Goal: Task Accomplishment & Management: Manage account settings

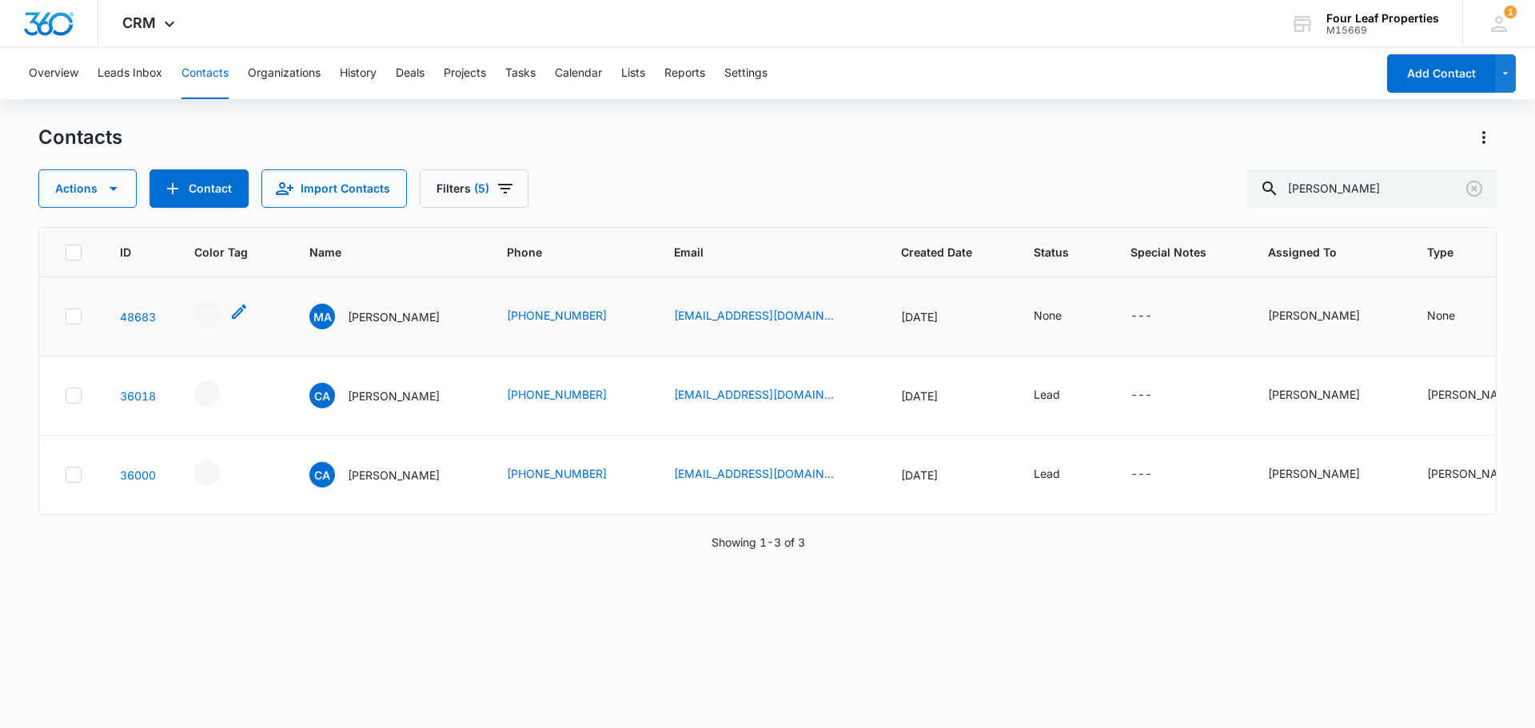
click at [238, 308] on icon "- - Select to Edit Field" at bounding box center [238, 311] width 19 height 19
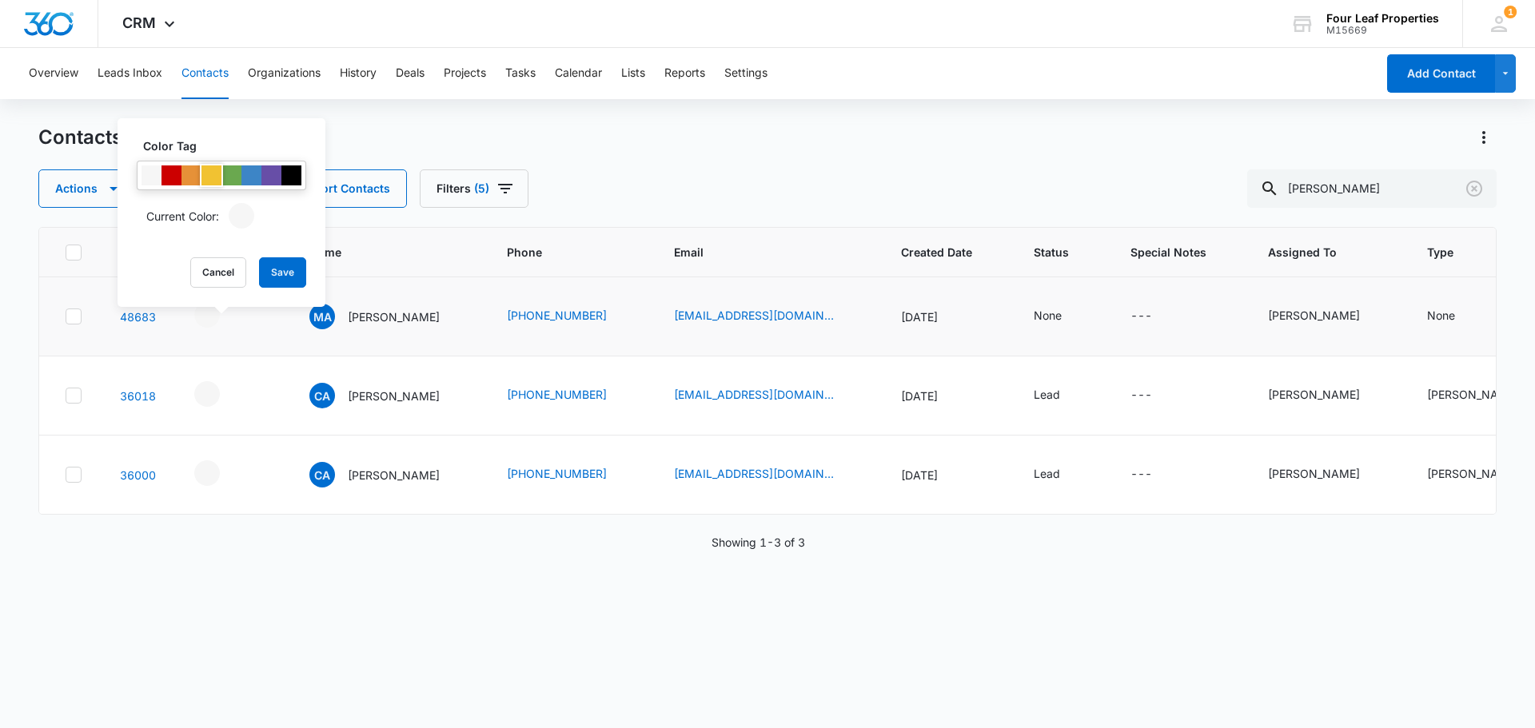
click at [216, 177] on div at bounding box center [211, 175] width 20 height 20
click at [287, 280] on button "Save" at bounding box center [282, 272] width 47 height 30
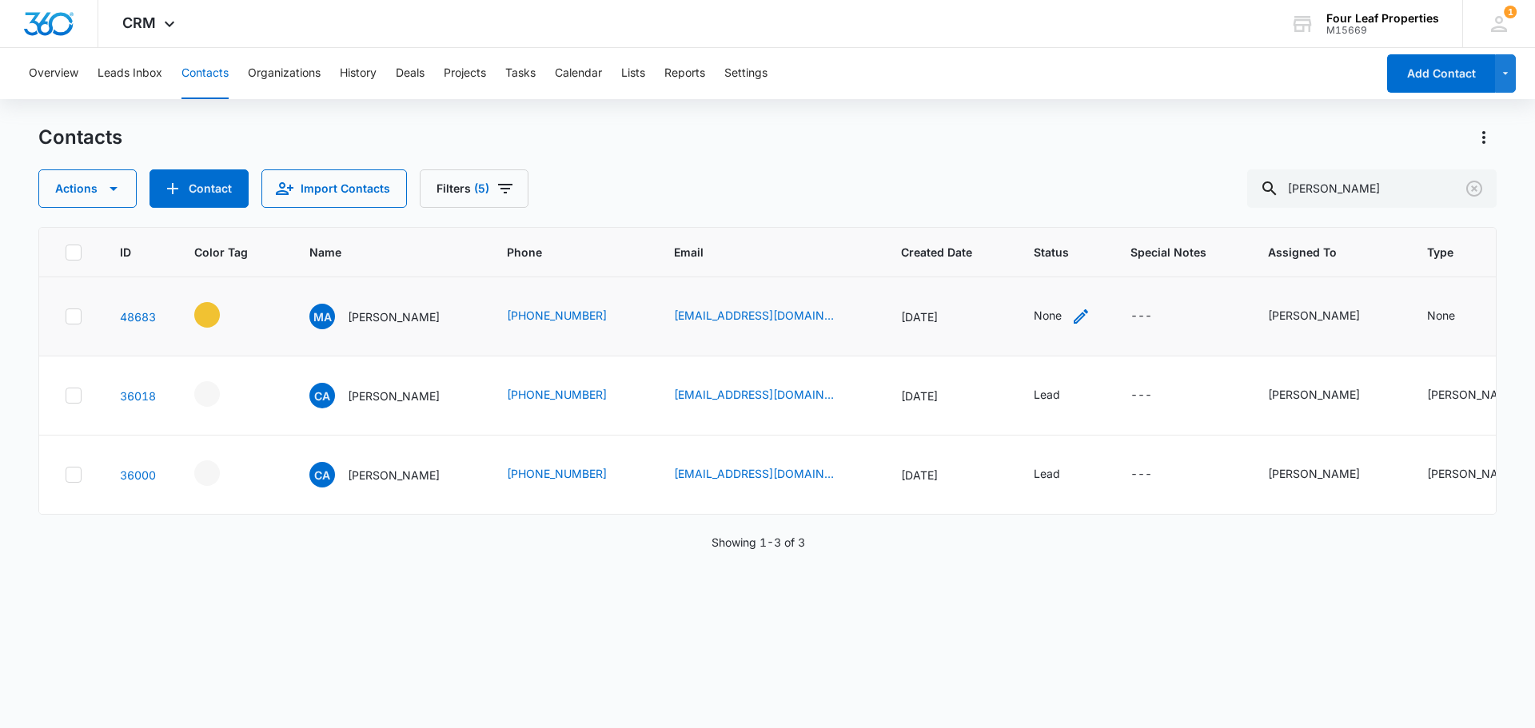
click at [1078, 317] on icon "Status - None - Select to Edit Field" at bounding box center [1080, 316] width 19 height 19
click at [1097, 223] on div "Contact Status" at bounding box center [1051, 215] width 114 height 36
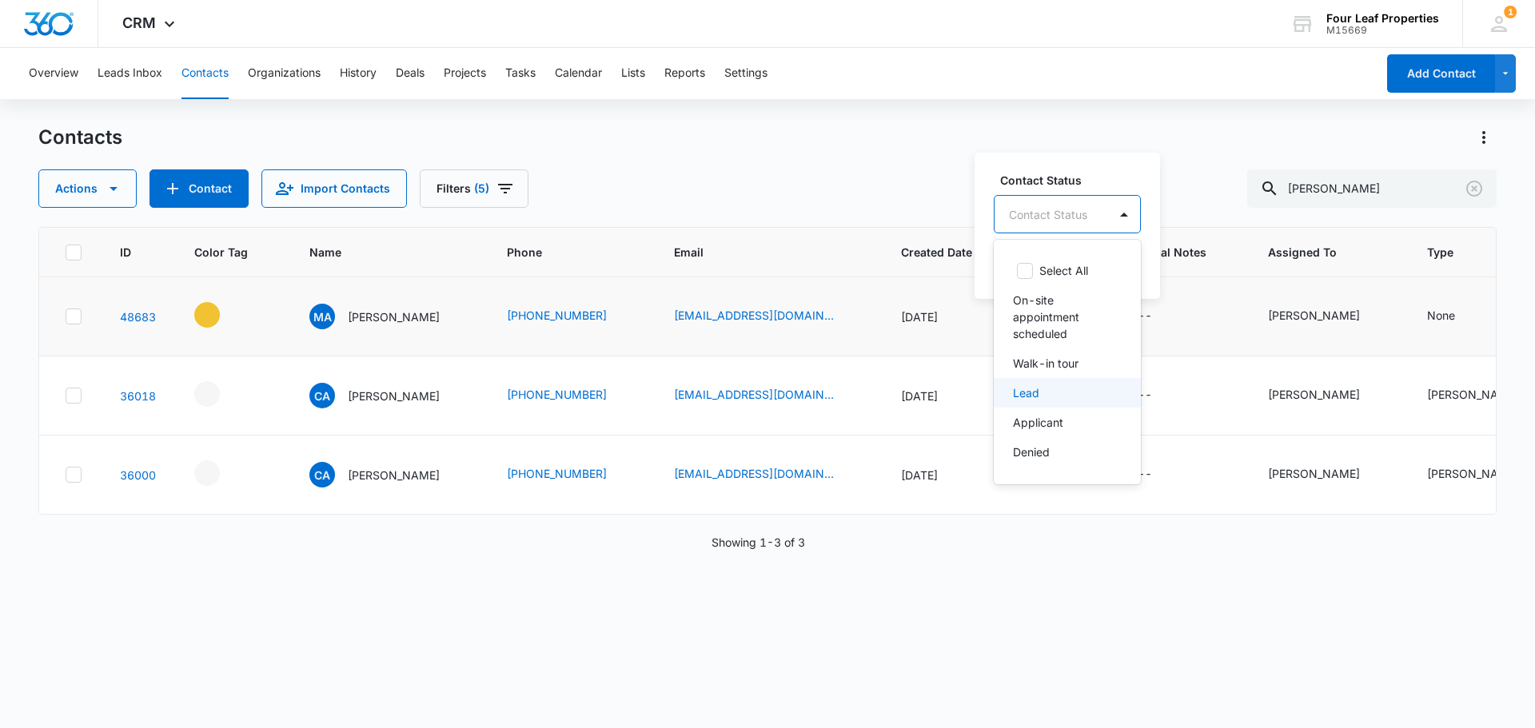
click at [1054, 384] on div "Lead" at bounding box center [1066, 392] width 106 height 17
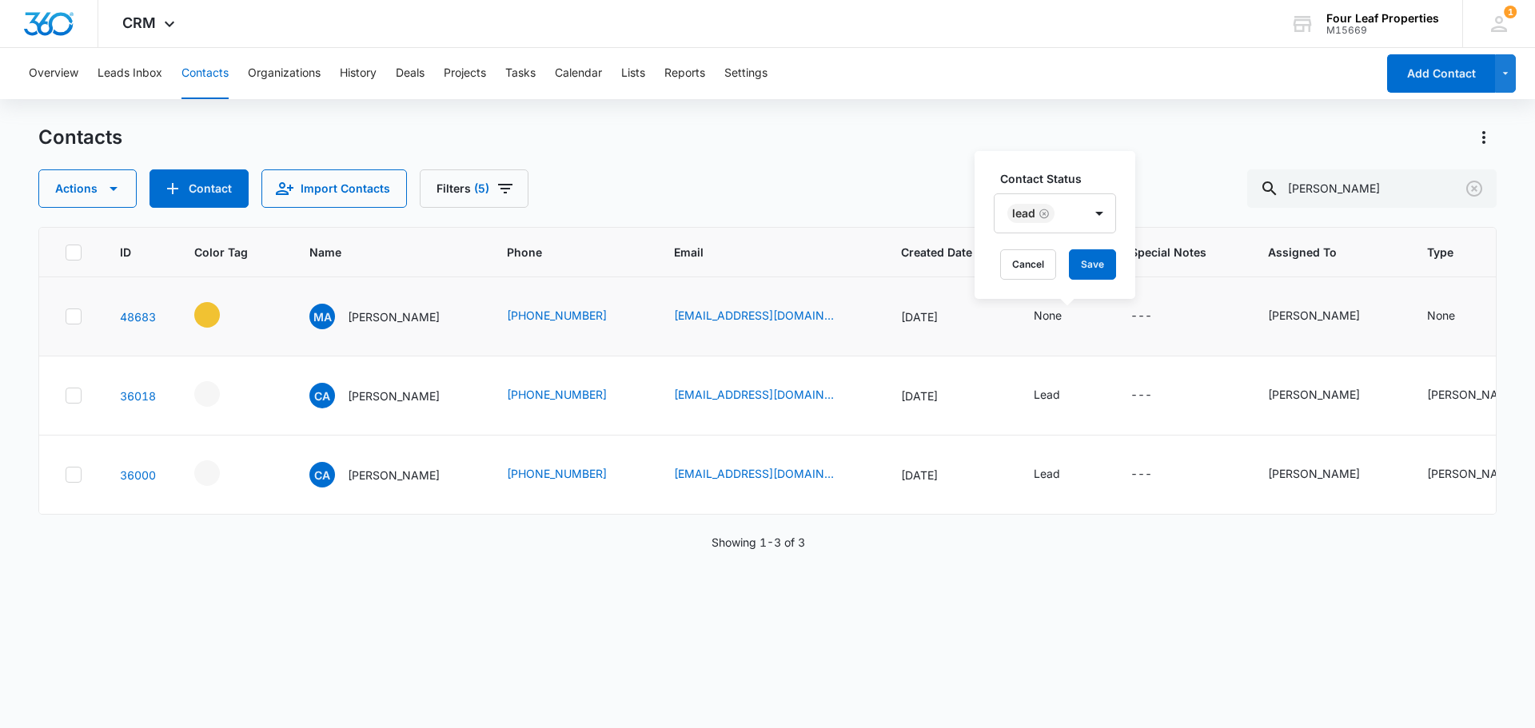
click at [1087, 170] on label "Contact Status" at bounding box center [1061, 178] width 122 height 17
click at [1103, 258] on button "Save" at bounding box center [1092, 264] width 47 height 30
click at [1408, 309] on td "None" at bounding box center [1521, 316] width 227 height 79
click at [1428, 309] on div "None" at bounding box center [1441, 315] width 28 height 17
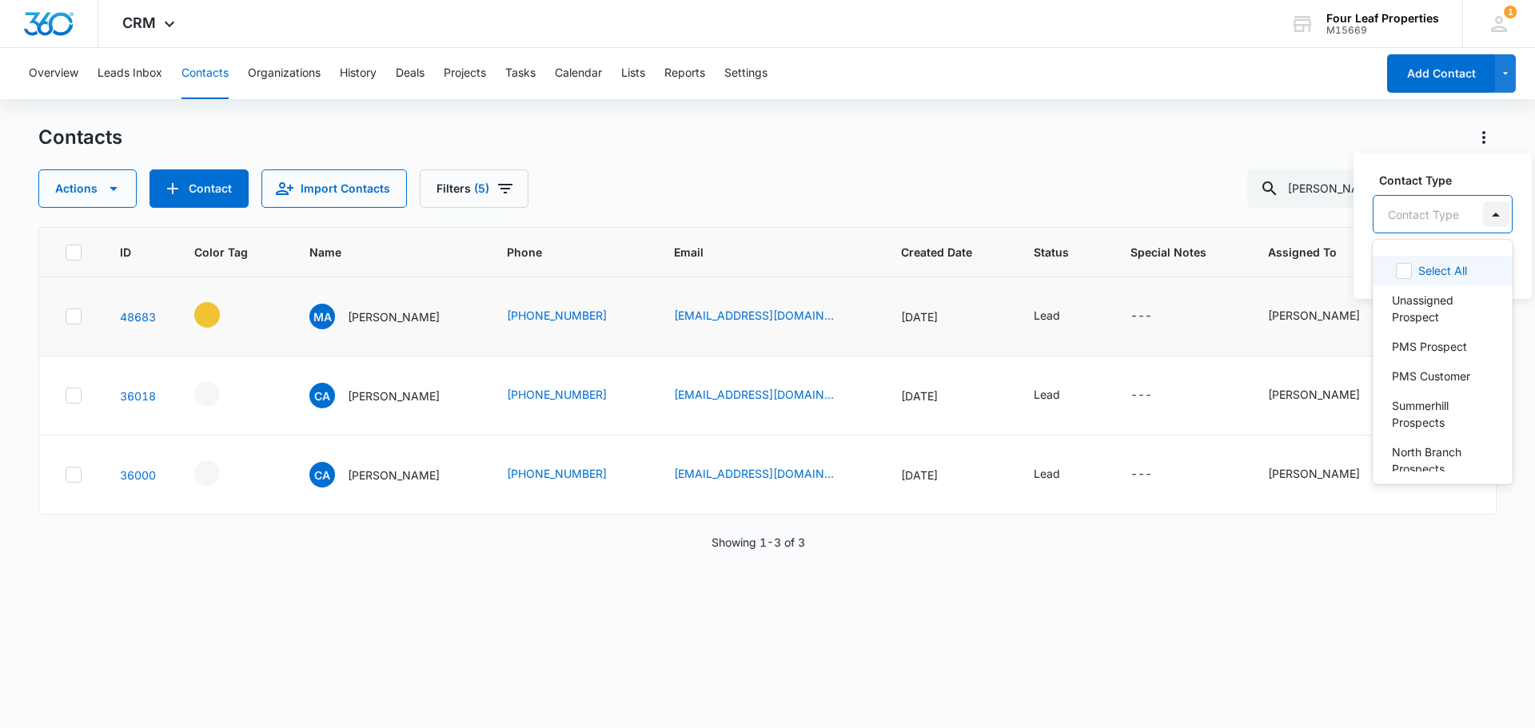
click at [1487, 217] on div at bounding box center [1496, 214] width 26 height 26
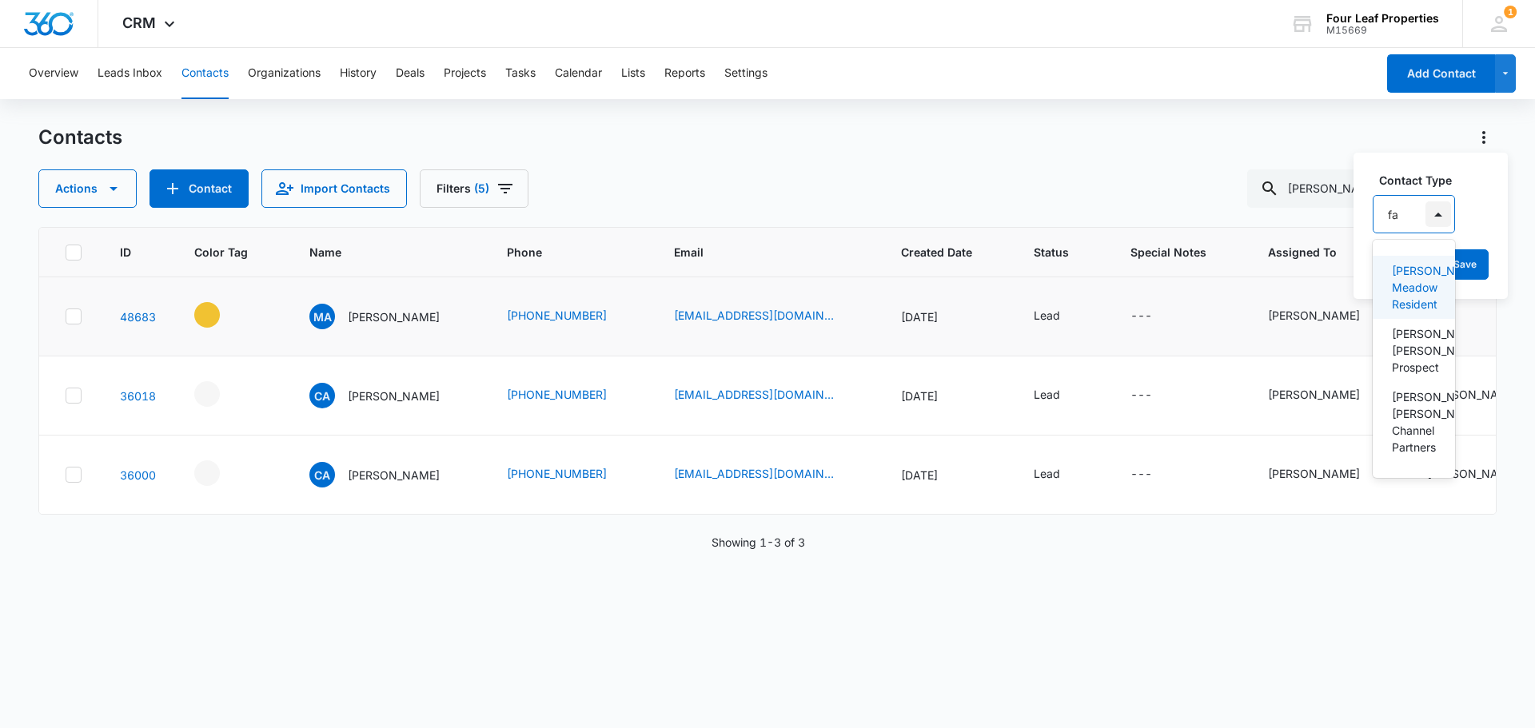
type input "fan"
click at [1412, 350] on p "[PERSON_NAME] [PERSON_NAME] Prospect" at bounding box center [1415, 350] width 47 height 50
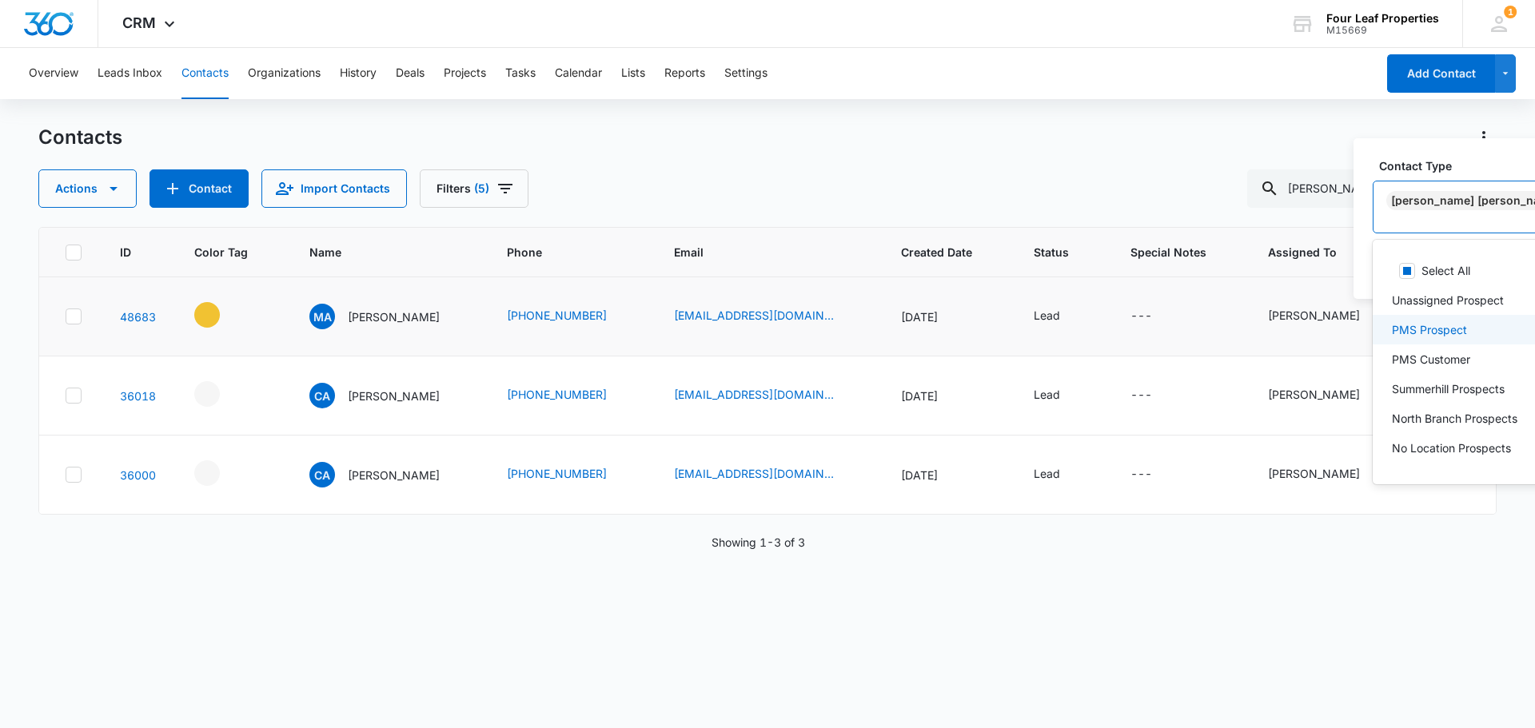
click at [1495, 174] on label "Contact Type" at bounding box center [1509, 165] width 261 height 17
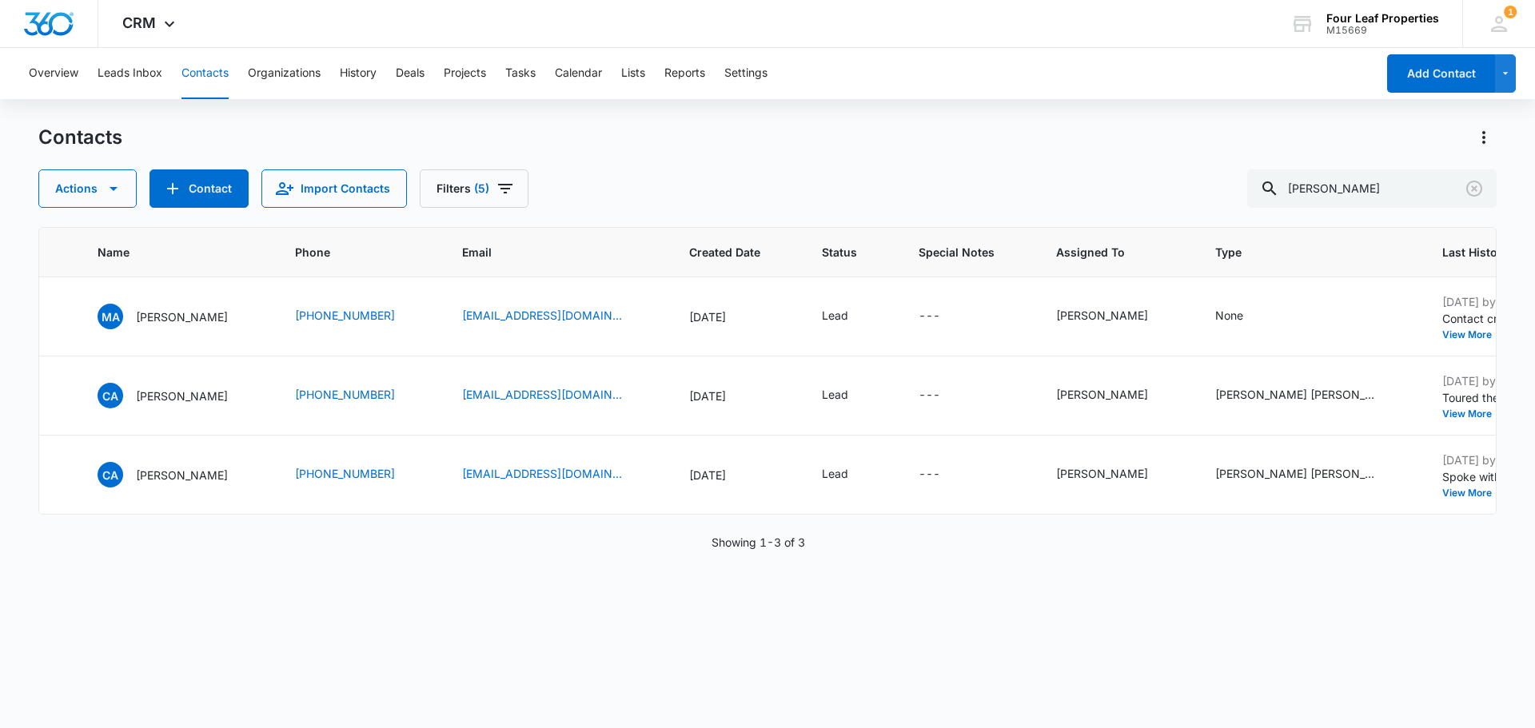
scroll to position [0, 214]
click at [1228, 298] on td "None" at bounding box center [1306, 316] width 227 height 79
click at [1250, 318] on icon "Type - None - Select to Edit Field" at bounding box center [1259, 316] width 19 height 19
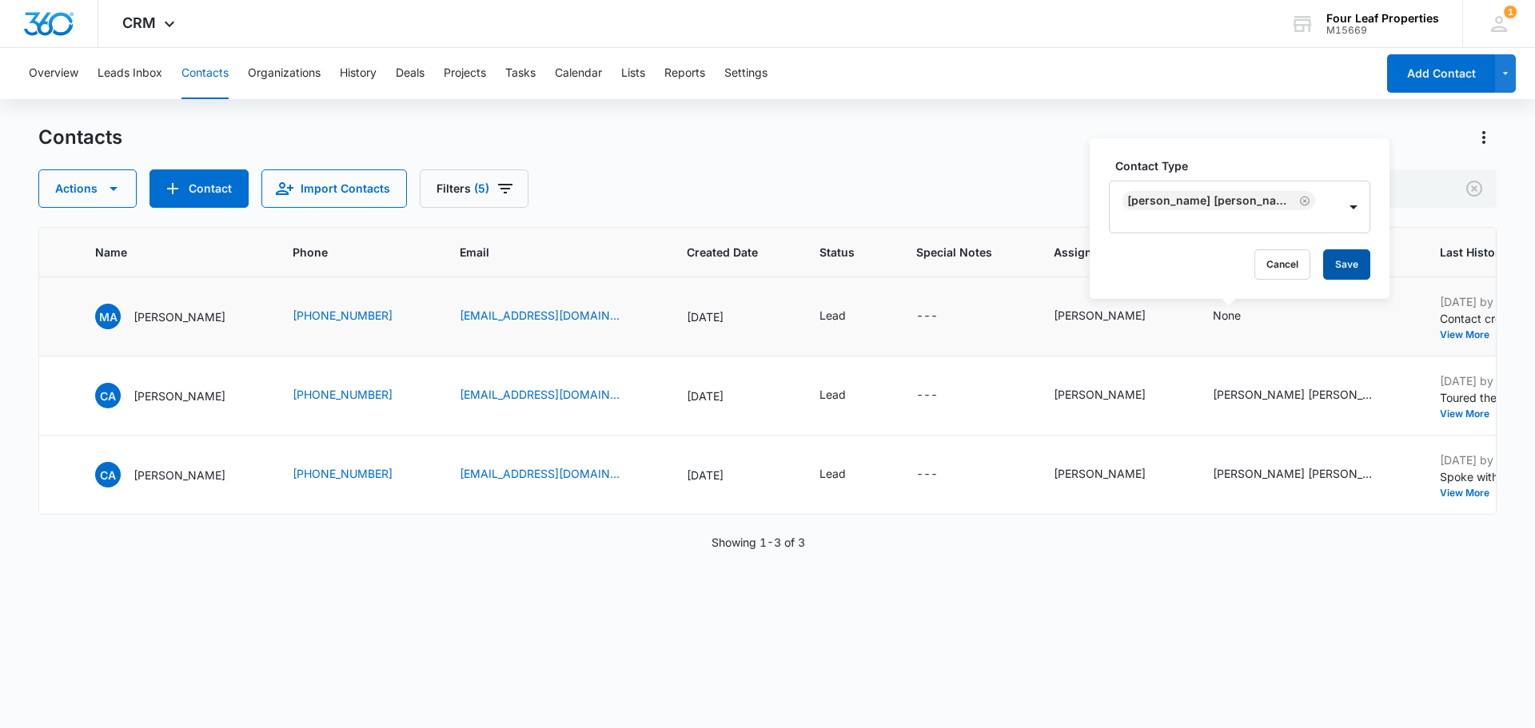
click at [1323, 265] on button "Save" at bounding box center [1346, 264] width 47 height 30
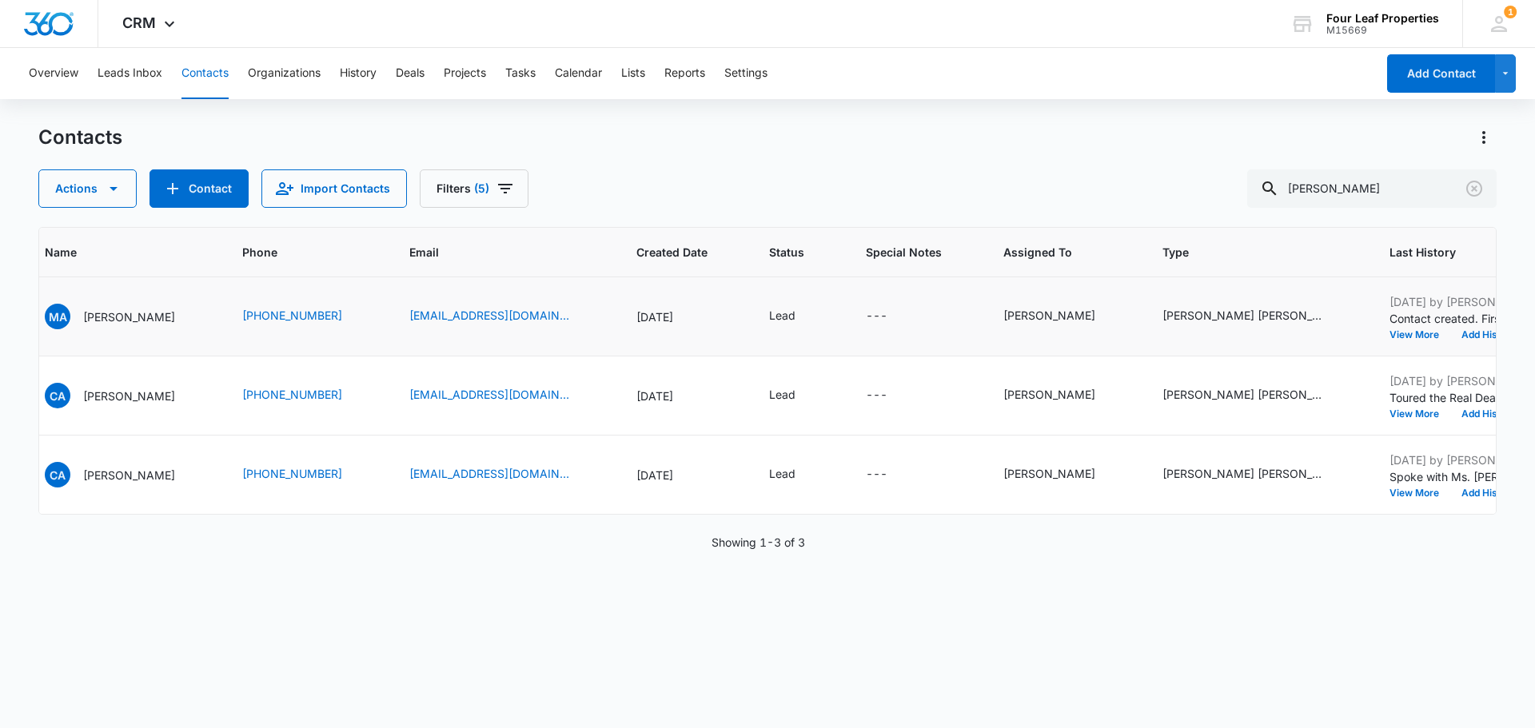
scroll to position [0, 266]
